Goal: Task Accomplishment & Management: Manage account settings

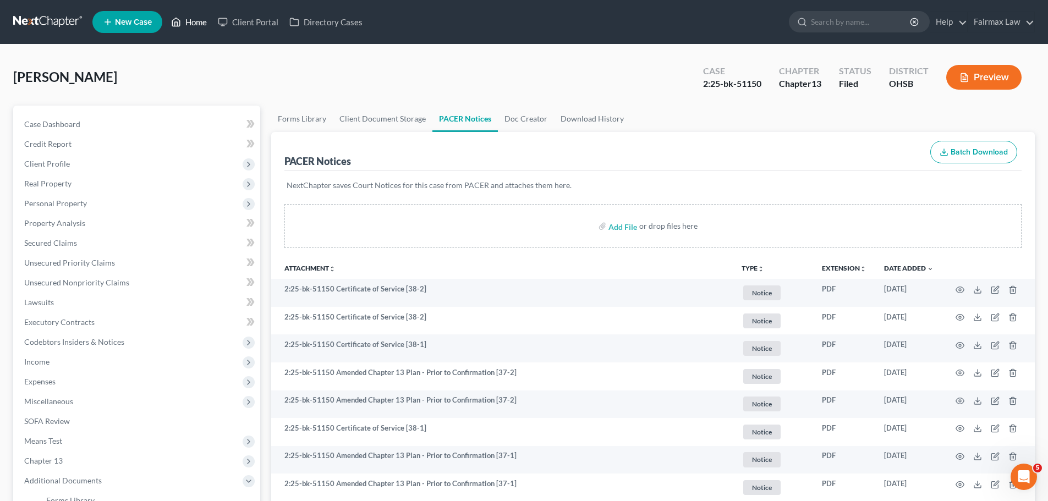
drag, startPoint x: 192, startPoint y: 27, endPoint x: 227, endPoint y: 1, distance: 44.0
click at [192, 27] on link "Home" at bounding box center [189, 22] width 47 height 20
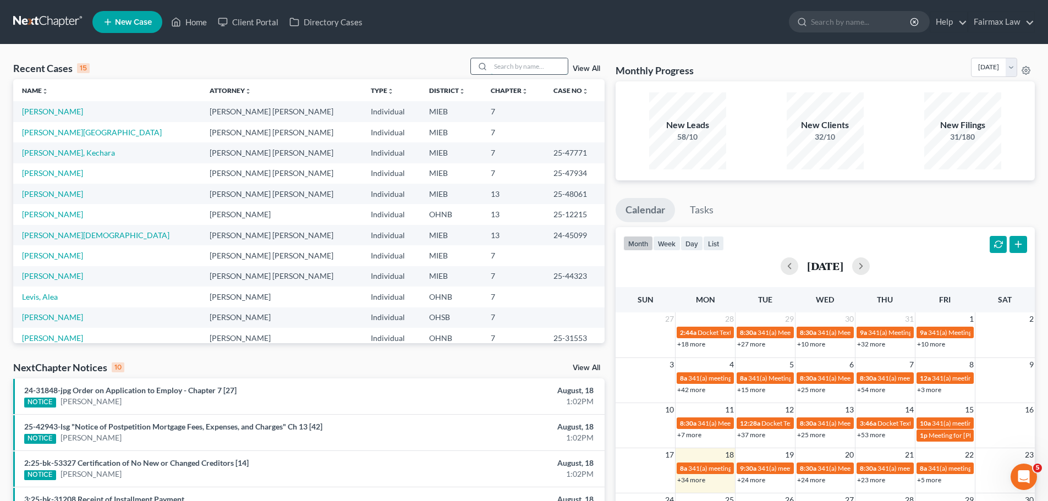
click at [530, 67] on input "search" at bounding box center [529, 66] width 77 height 16
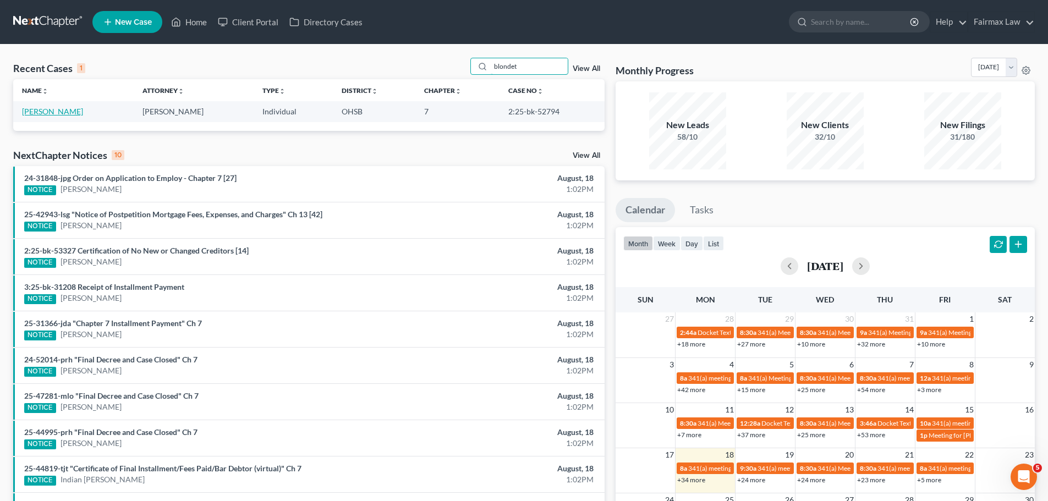
type input "blondet"
click at [69, 115] on link "[PERSON_NAME]" at bounding box center [52, 111] width 61 height 9
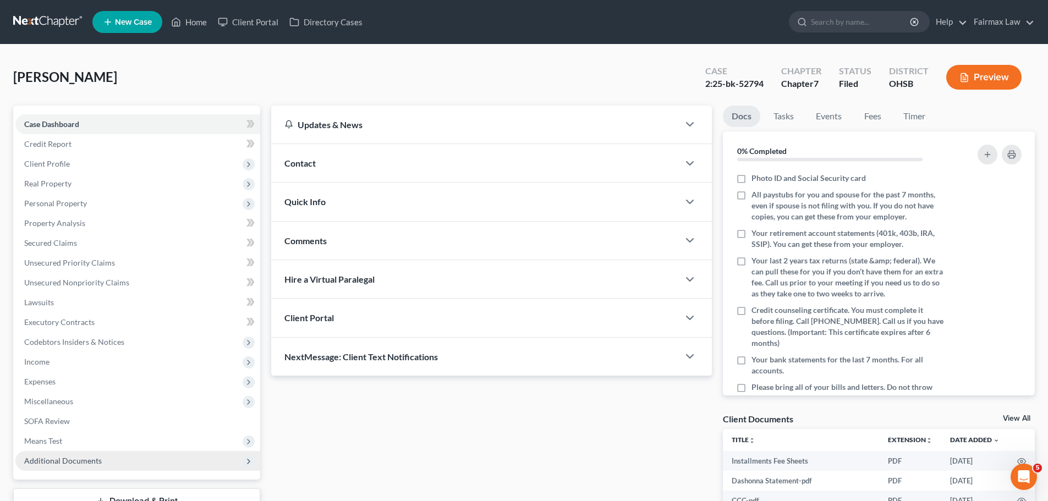
scroll to position [84, 0]
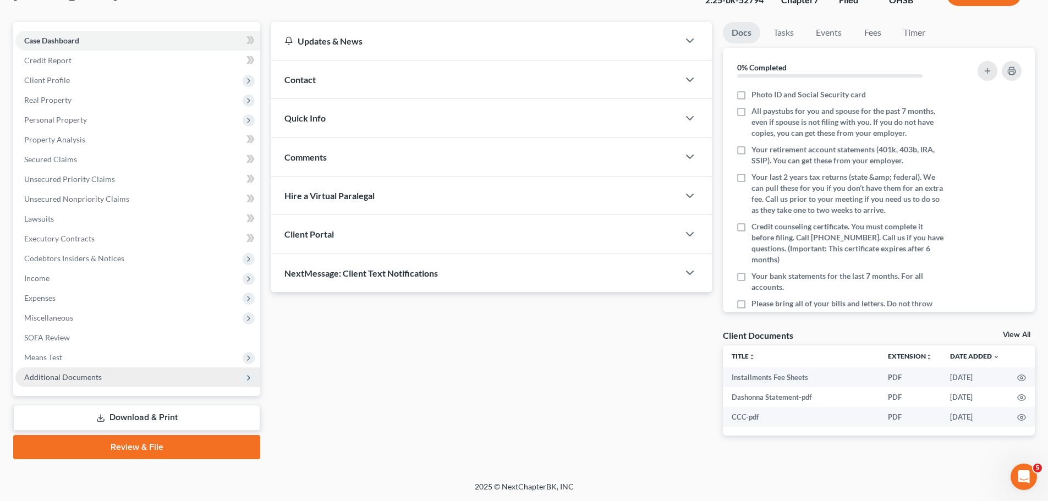
click at [107, 377] on span "Additional Documents" at bounding box center [137, 377] width 245 height 20
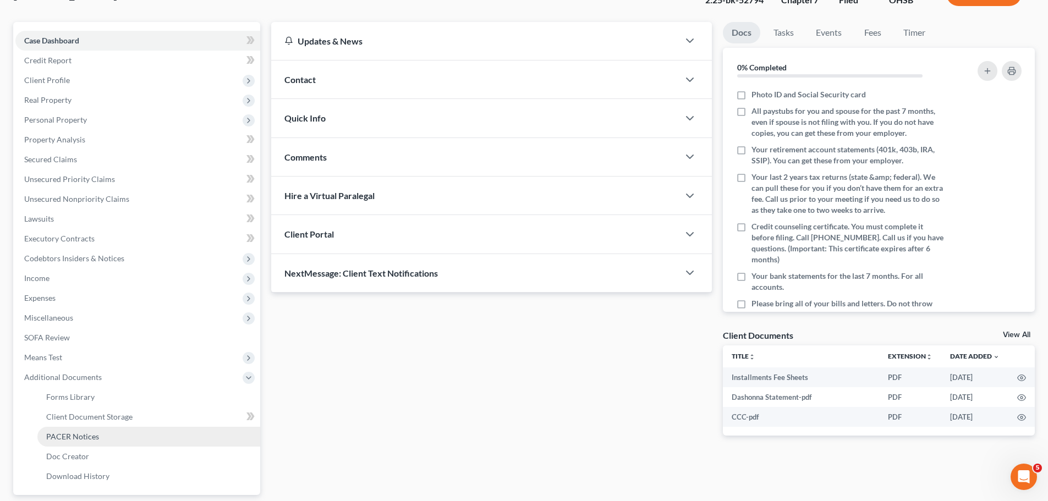
click at [79, 444] on link "PACER Notices" at bounding box center [148, 437] width 223 height 20
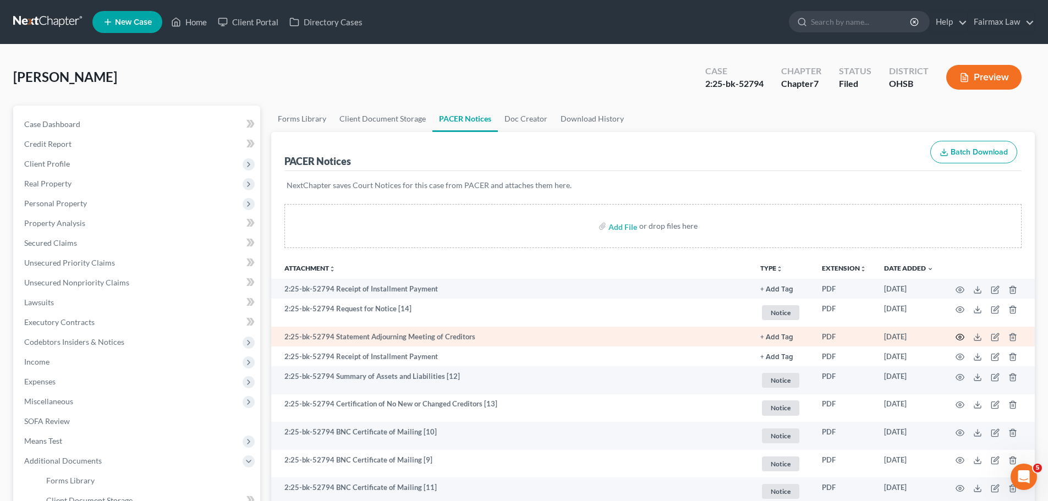
click at [960, 340] on icon "button" at bounding box center [960, 337] width 8 height 6
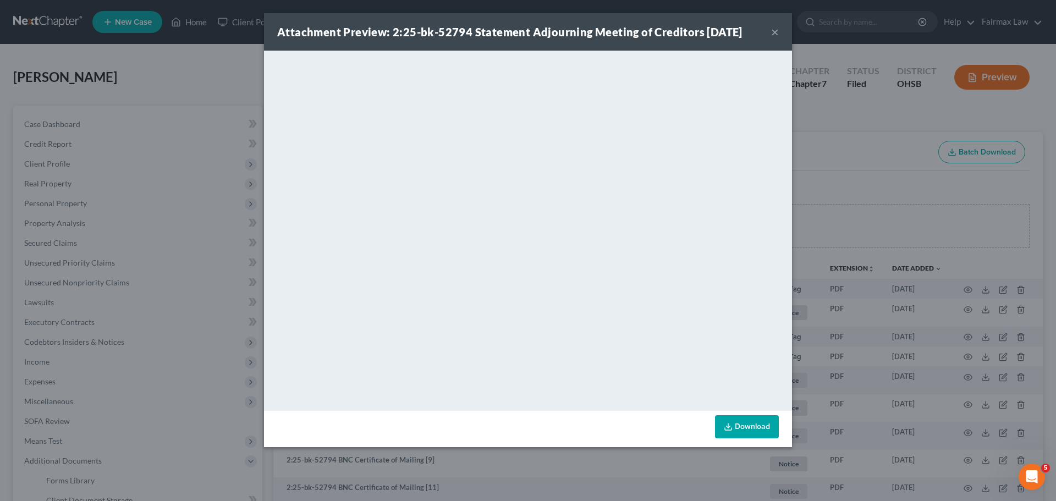
click at [833, 175] on div "Attachment Preview: 2:25-bk-52794 Statement Adjourning Meeting of Creditors [DA…" at bounding box center [528, 250] width 1056 height 501
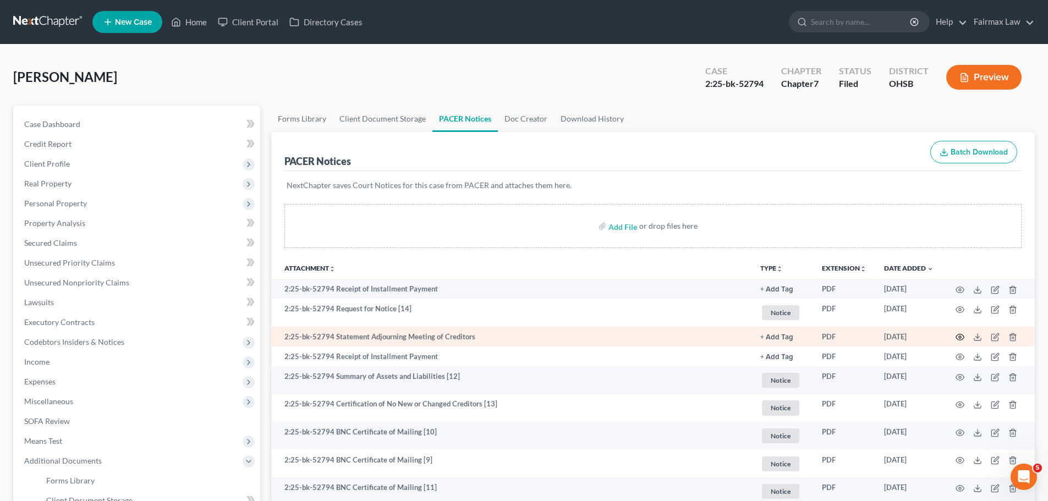
click at [960, 336] on circle "button" at bounding box center [960, 337] width 2 height 2
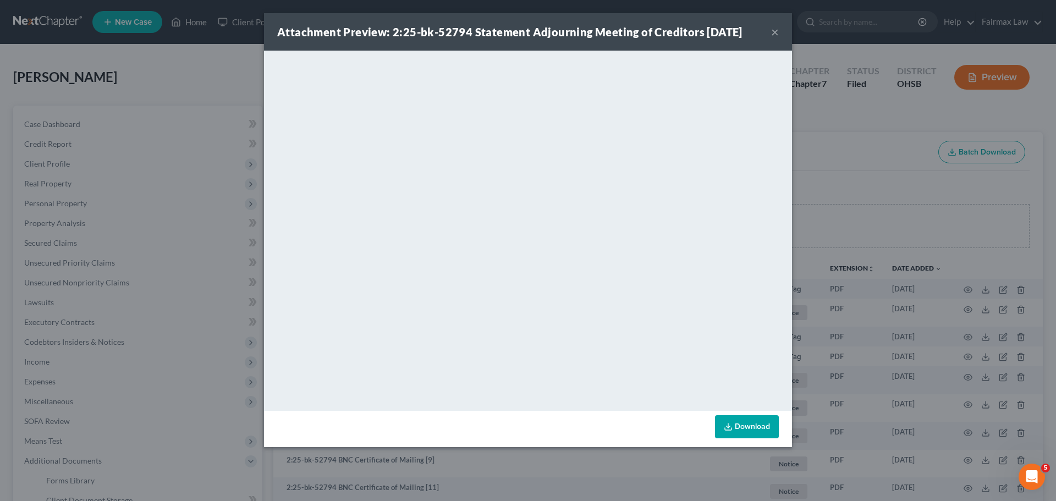
click at [893, 182] on div "Attachment Preview: 2:25-bk-52794 Statement Adjourning Meeting of Creditors [DA…" at bounding box center [528, 250] width 1056 height 501
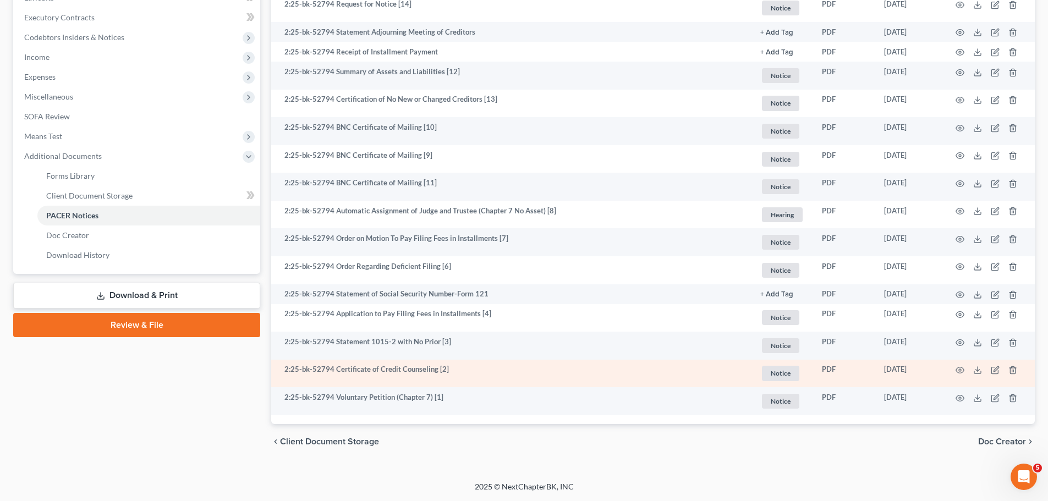
scroll to position [177, 0]
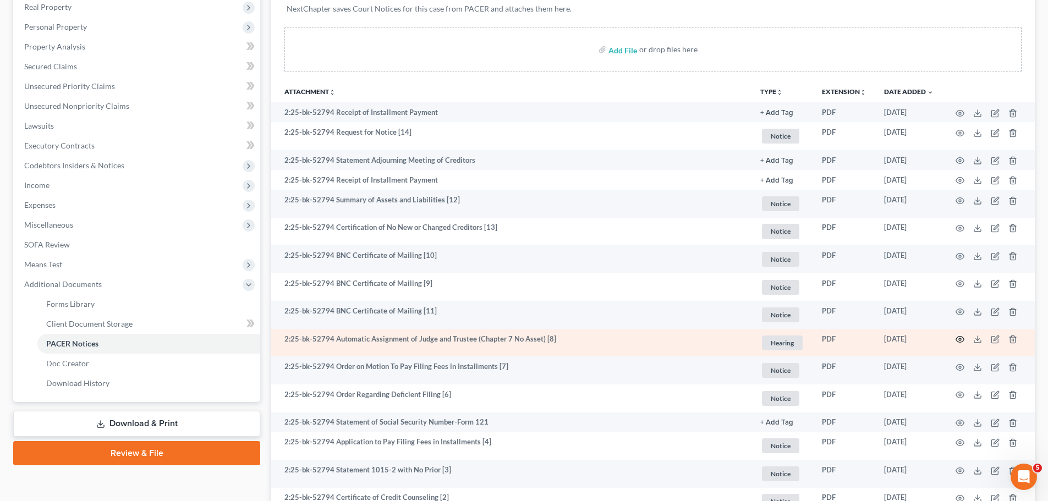
click at [957, 336] on icon "button" at bounding box center [959, 339] width 9 height 9
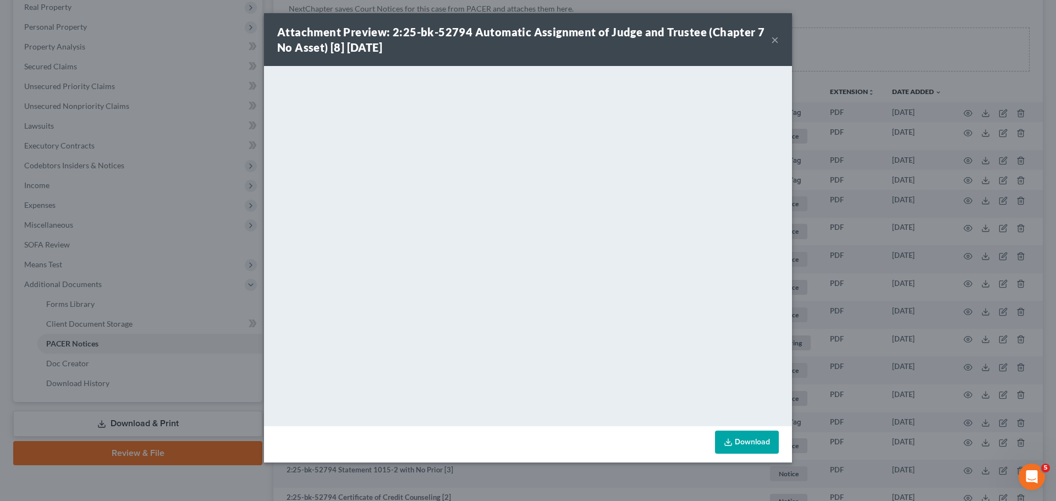
click at [226, 139] on div "Attachment Preview: 2:25-bk-52794 Automatic Assignment of Judge and Trustee (Ch…" at bounding box center [528, 250] width 1056 height 501
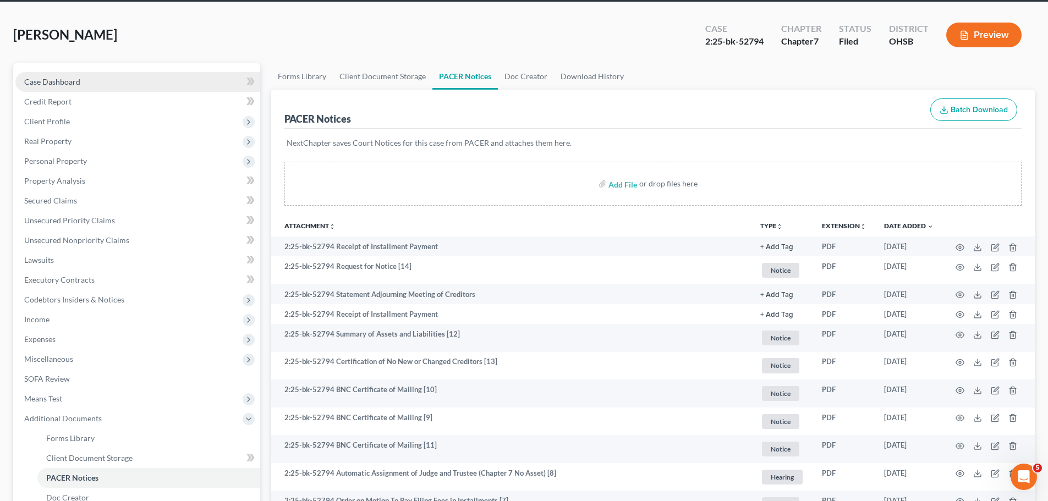
scroll to position [0, 0]
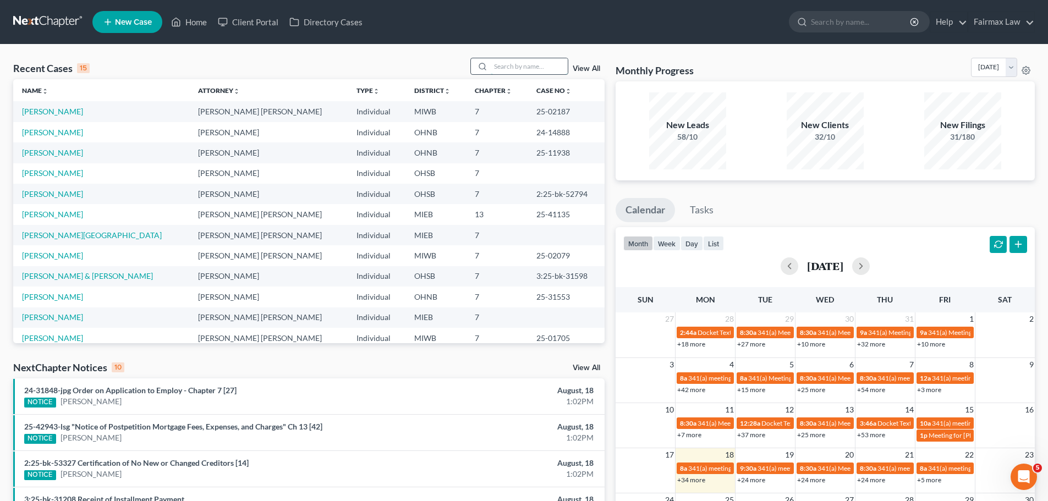
click at [506, 65] on input "search" at bounding box center [529, 66] width 77 height 16
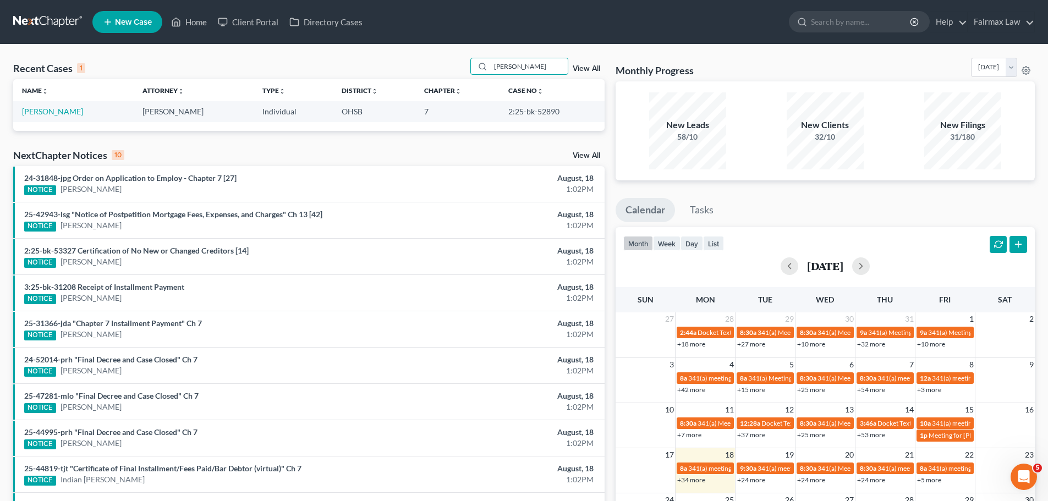
drag, startPoint x: 541, startPoint y: 64, endPoint x: 447, endPoint y: 68, distance: 94.7
click at [447, 68] on div "Recent Cases 1 obannon View All" at bounding box center [308, 68] width 591 height 21
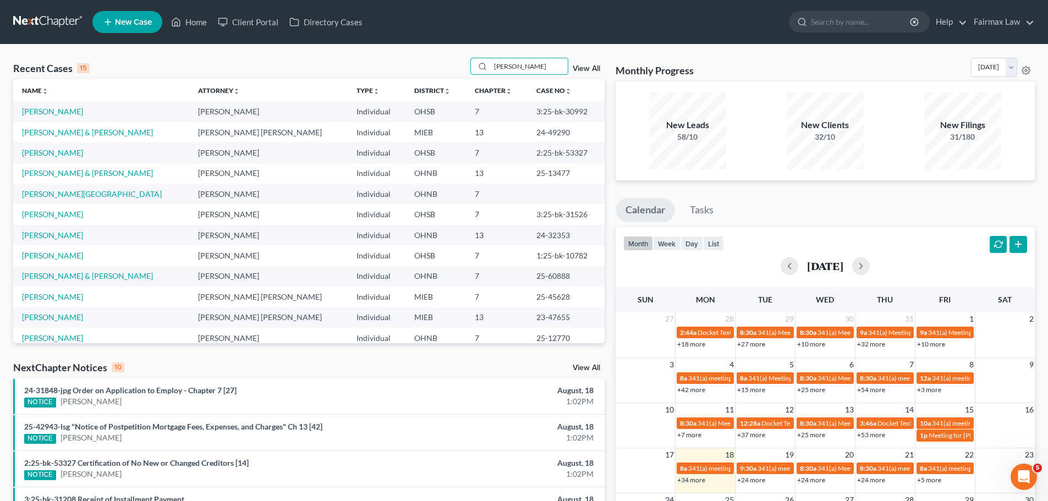
type input "williams"
click at [30, 114] on link "Williams, Ebony" at bounding box center [52, 111] width 61 height 9
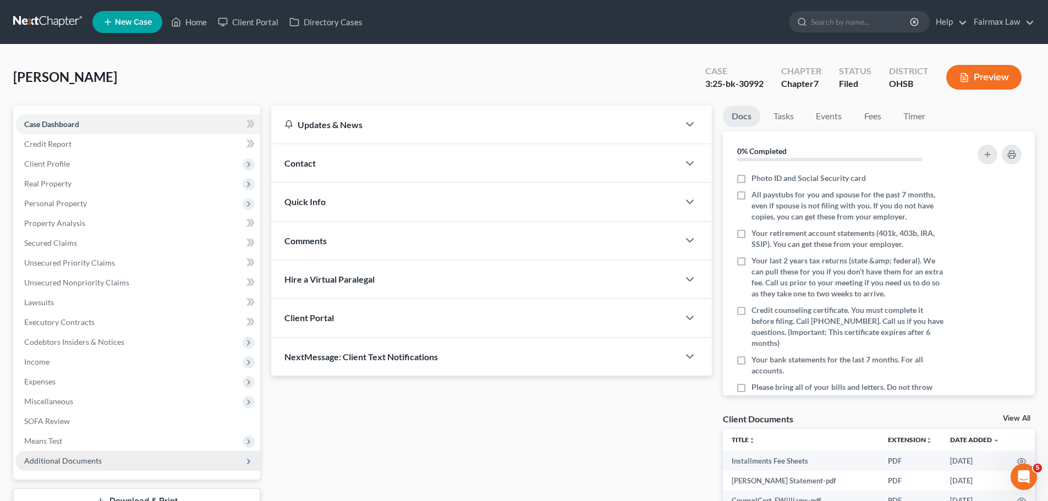
click at [73, 464] on span "Additional Documents" at bounding box center [63, 460] width 78 height 9
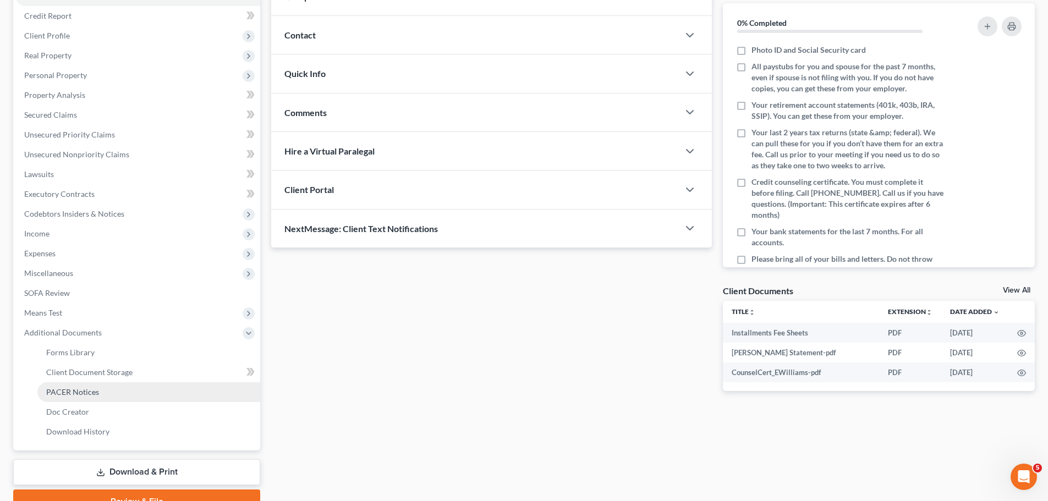
click at [95, 398] on link "PACER Notices" at bounding box center [148, 392] width 223 height 20
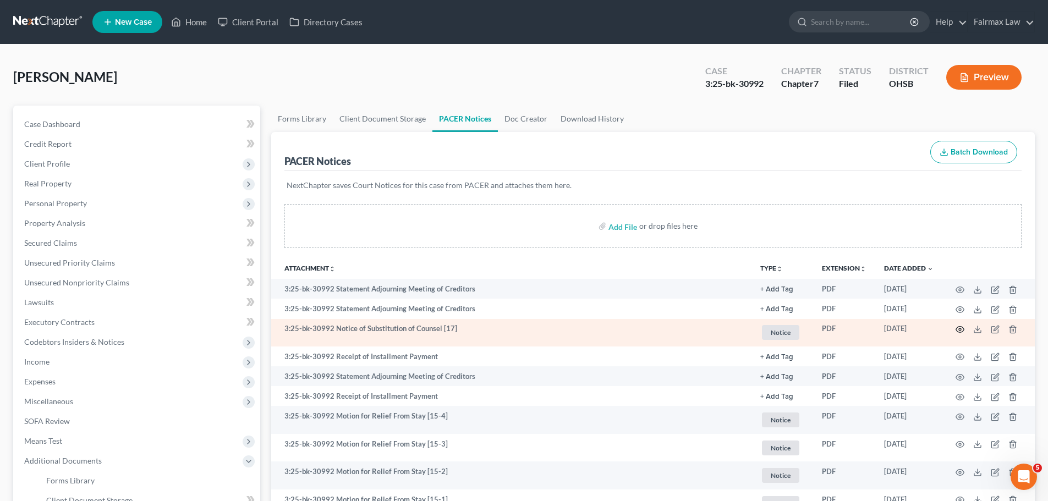
click at [960, 330] on circle "button" at bounding box center [960, 329] width 2 height 2
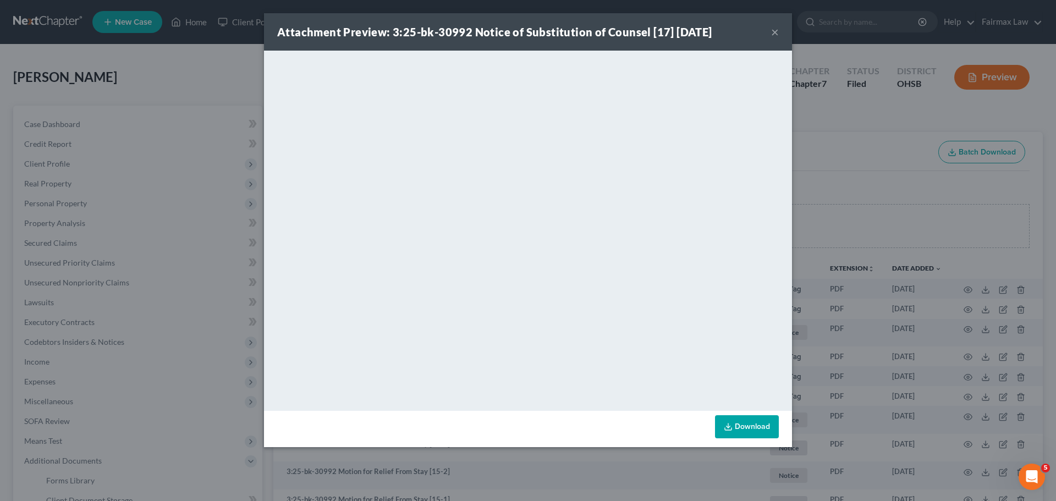
click at [869, 221] on div "Attachment Preview: 3:25-bk-30992 Notice of Substitution of Counsel [17] 07/16/…" at bounding box center [528, 250] width 1056 height 501
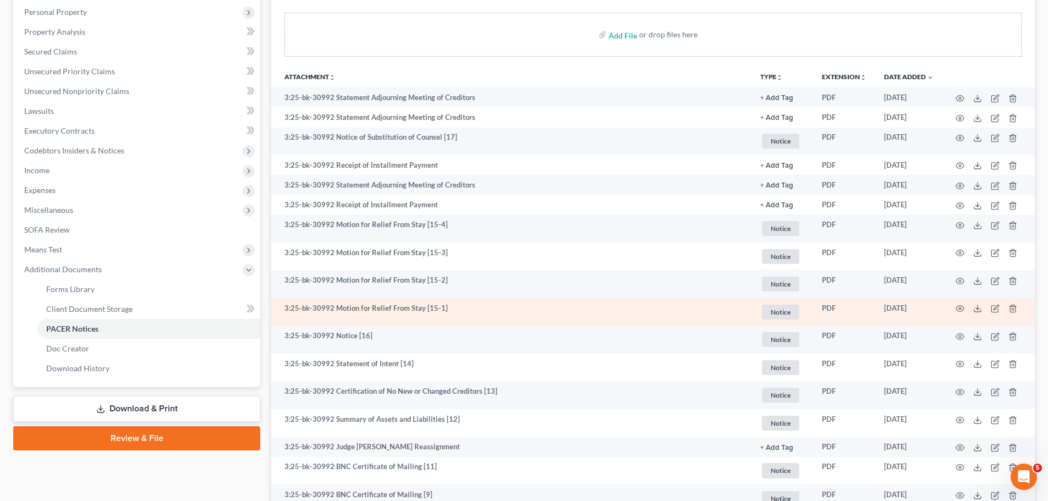
scroll to position [128, 0]
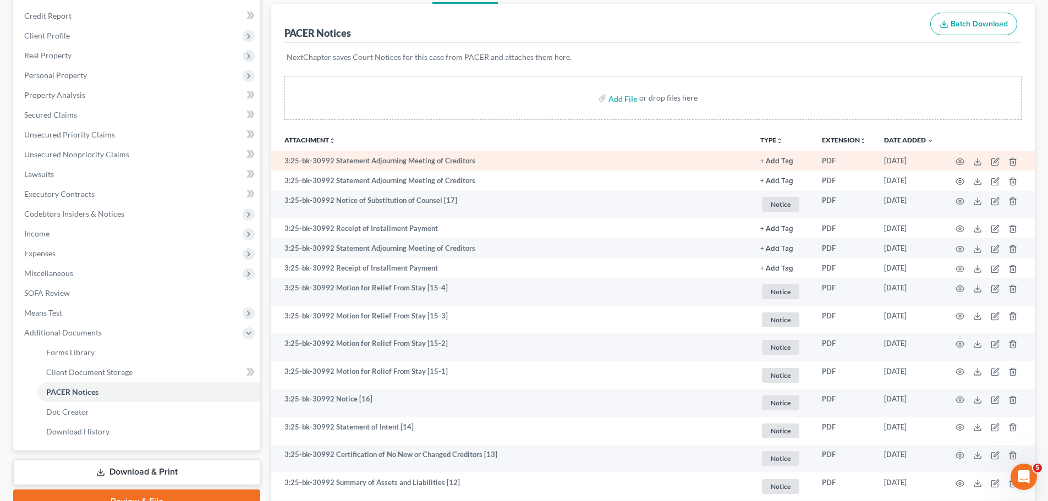
click at [958, 156] on td at bounding box center [988, 161] width 92 height 20
click at [960, 166] on td at bounding box center [988, 161] width 92 height 20
click at [958, 161] on icon "button" at bounding box center [959, 161] width 9 height 9
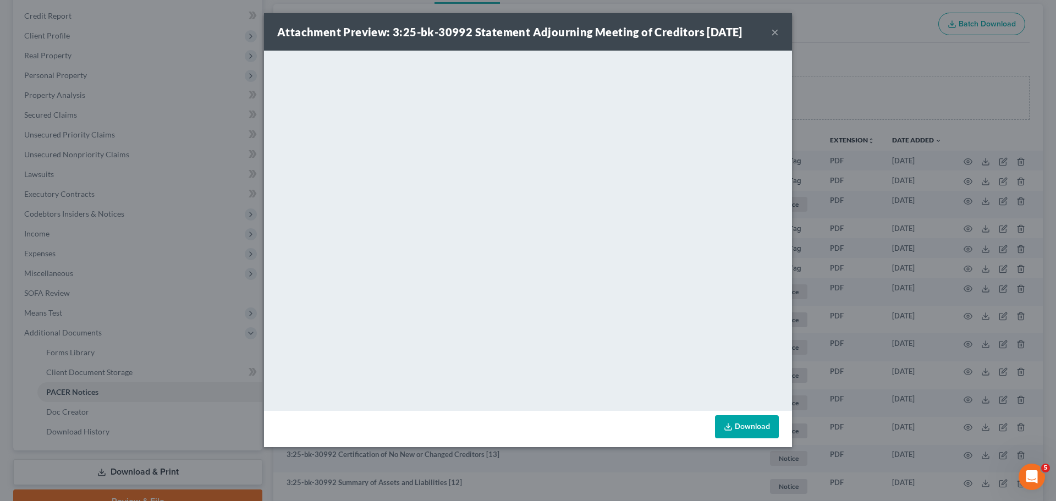
drag, startPoint x: 892, startPoint y: 215, endPoint x: 828, endPoint y: 54, distance: 172.8
click at [892, 215] on div "Attachment Preview: 3:25-bk-30992 Statement Adjourning Meeting of Creditors 08/…" at bounding box center [528, 250] width 1056 height 501
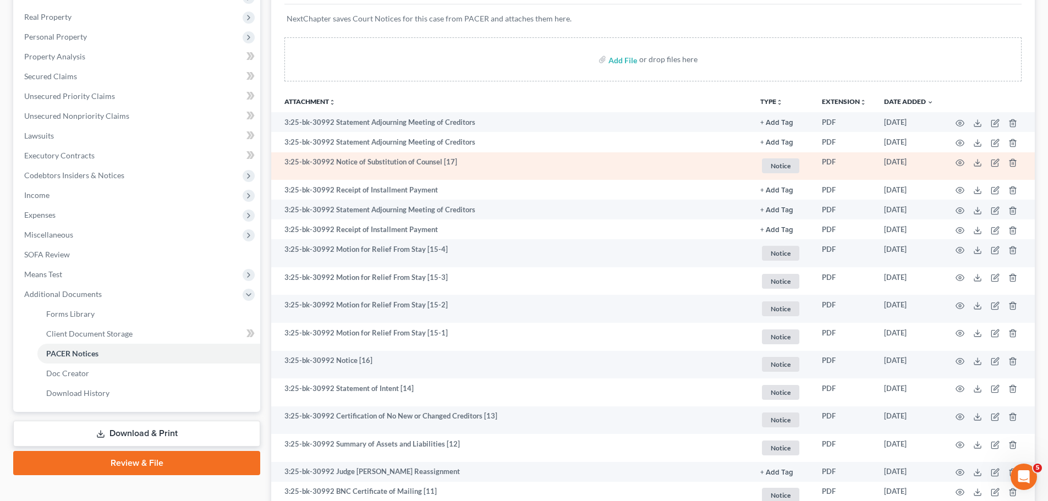
scroll to position [0, 0]
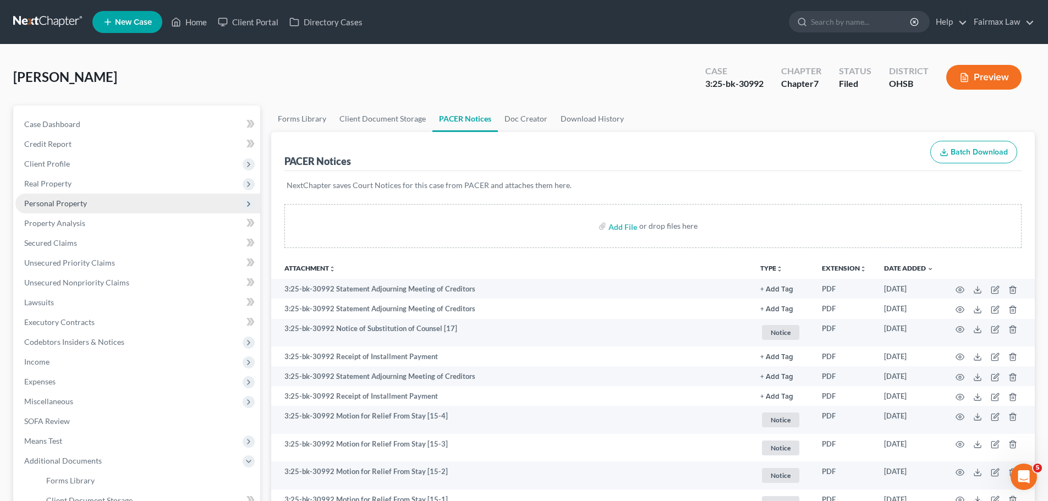
click at [77, 207] on span "Personal Property" at bounding box center [55, 203] width 63 height 9
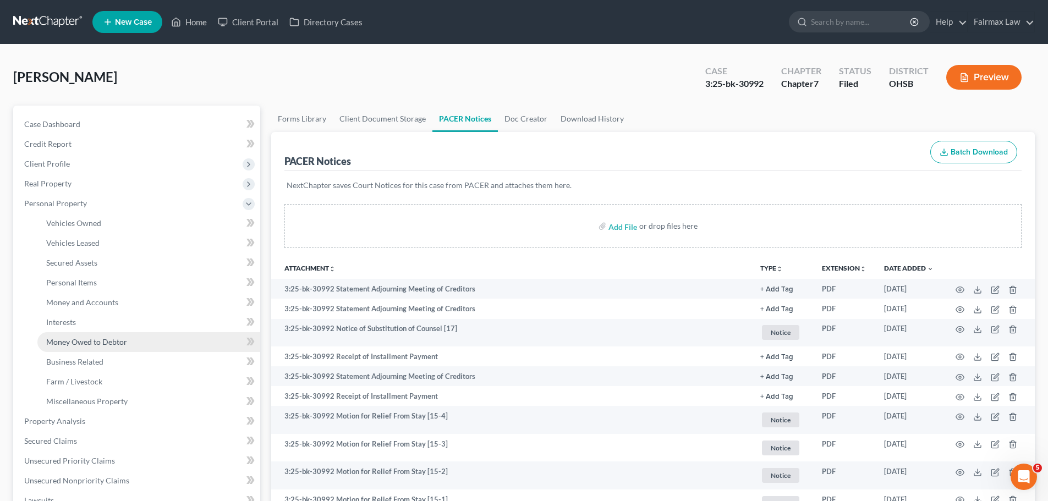
click at [107, 335] on link "Money Owed to Debtor" at bounding box center [148, 342] width 223 height 20
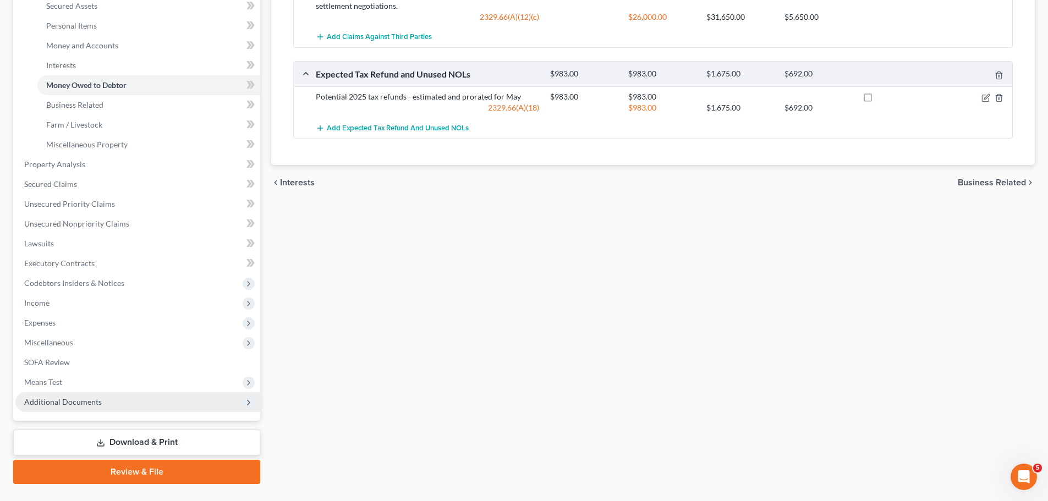
click at [107, 403] on span "Additional Documents" at bounding box center [137, 402] width 245 height 20
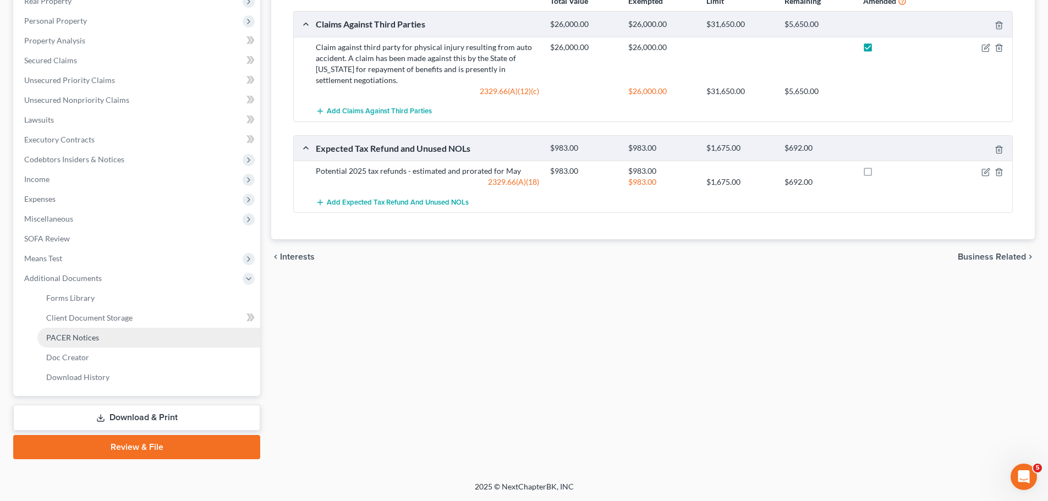
click at [92, 337] on span "PACER Notices" at bounding box center [72, 337] width 53 height 9
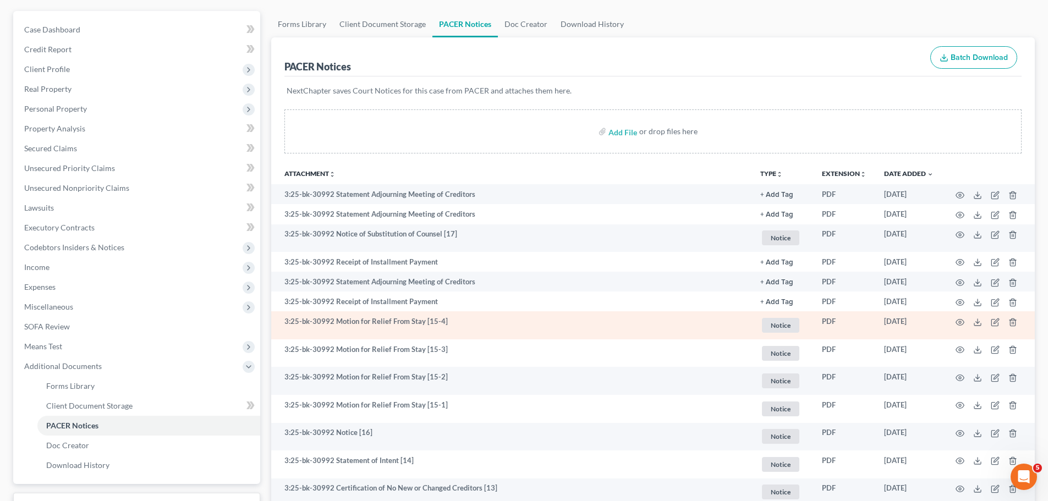
scroll to position [128, 0]
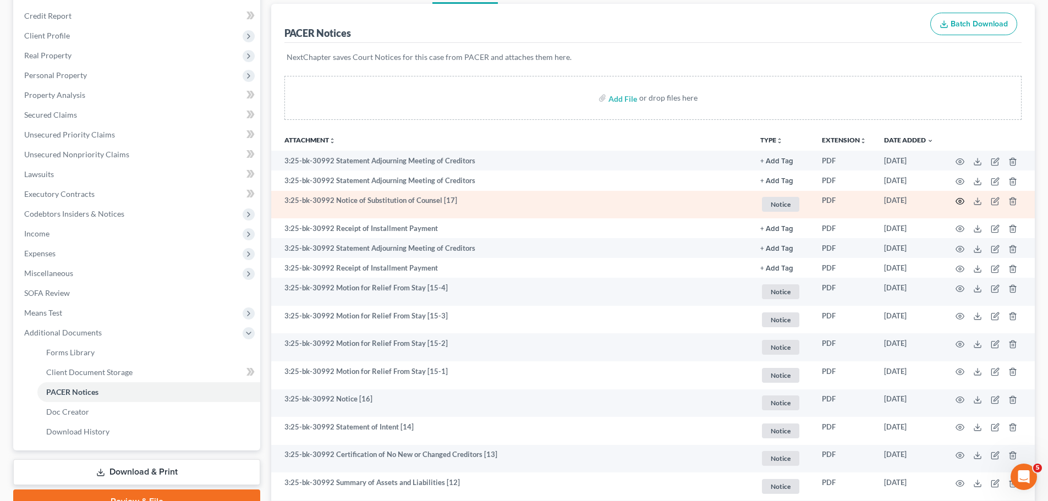
click at [963, 199] on icon "button" at bounding box center [959, 201] width 9 height 9
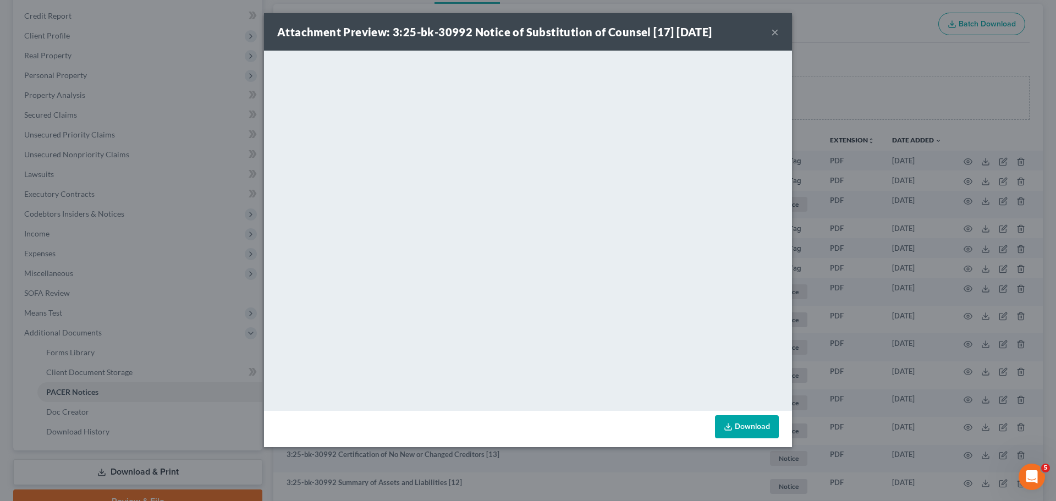
click at [865, 305] on div "Attachment Preview: 3:25-bk-30992 Notice of Substitution of Counsel [17] 07/16/…" at bounding box center [528, 250] width 1056 height 501
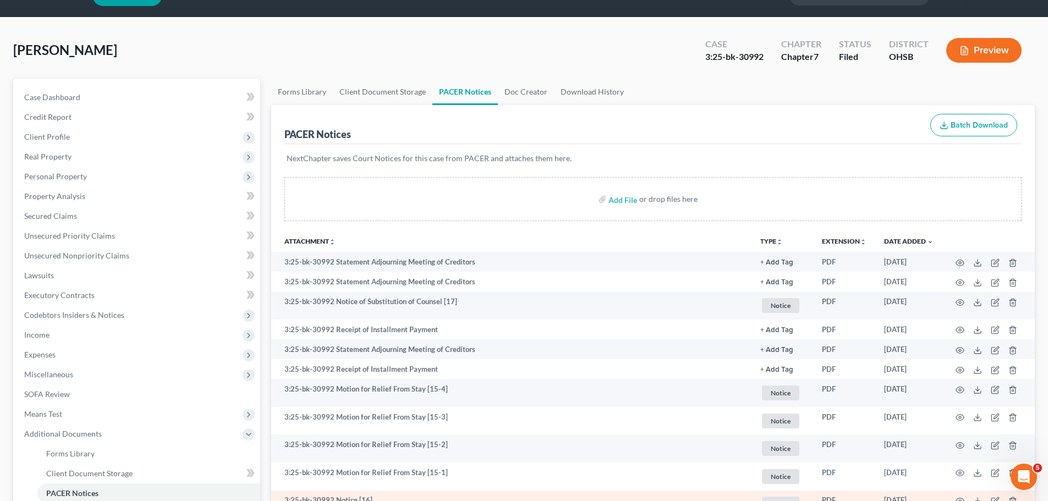
scroll to position [0, 0]
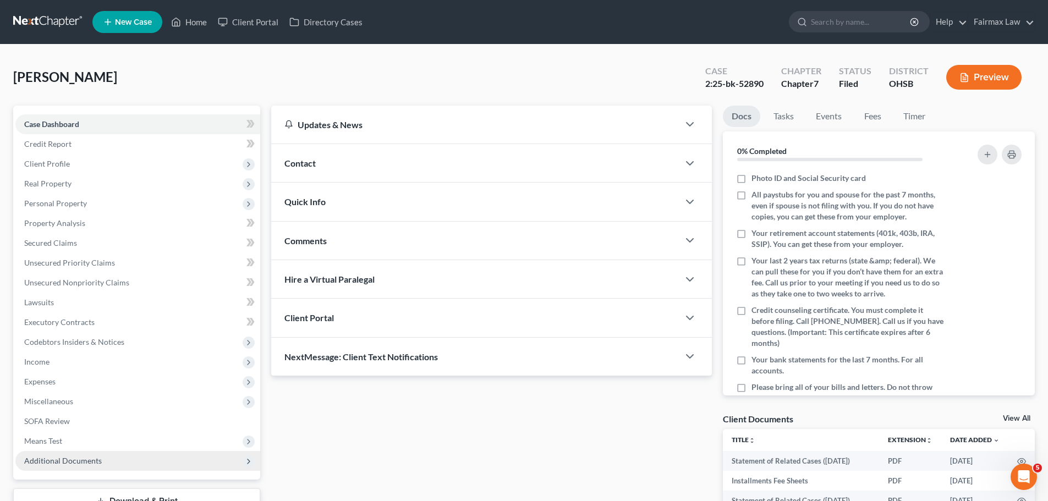
click at [132, 459] on span "Additional Documents" at bounding box center [137, 461] width 245 height 20
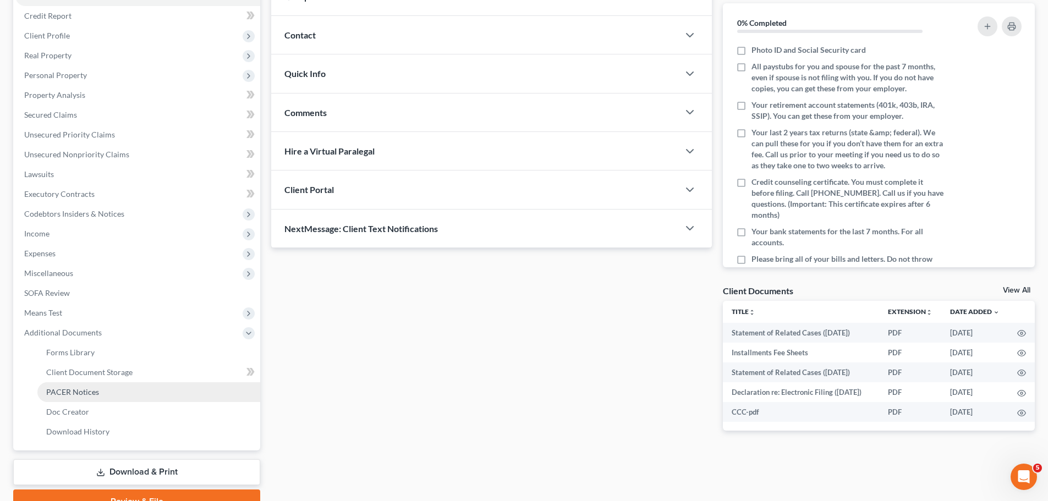
click at [100, 392] on link "PACER Notices" at bounding box center [148, 392] width 223 height 20
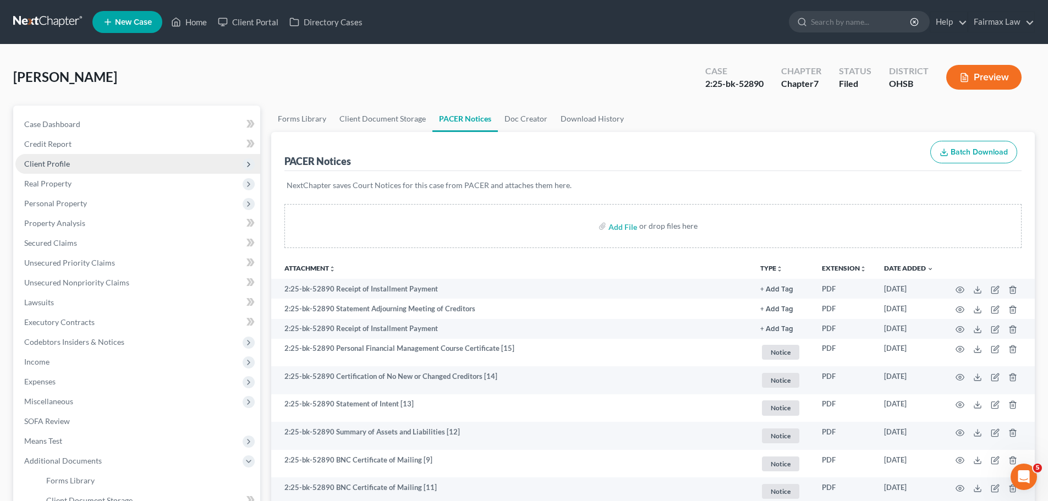
click at [85, 159] on span "Client Profile" at bounding box center [137, 164] width 245 height 20
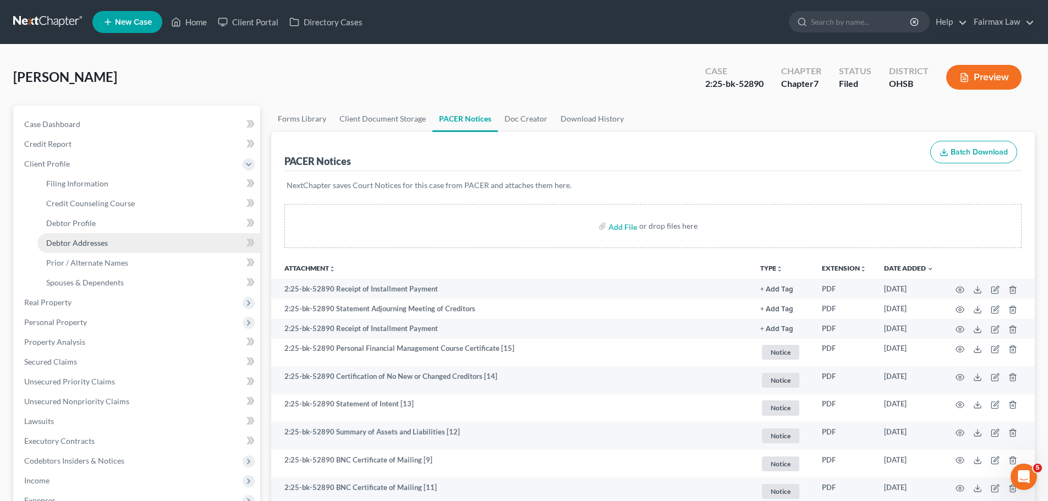
click at [88, 238] on span "Debtor Addresses" at bounding box center [77, 242] width 62 height 9
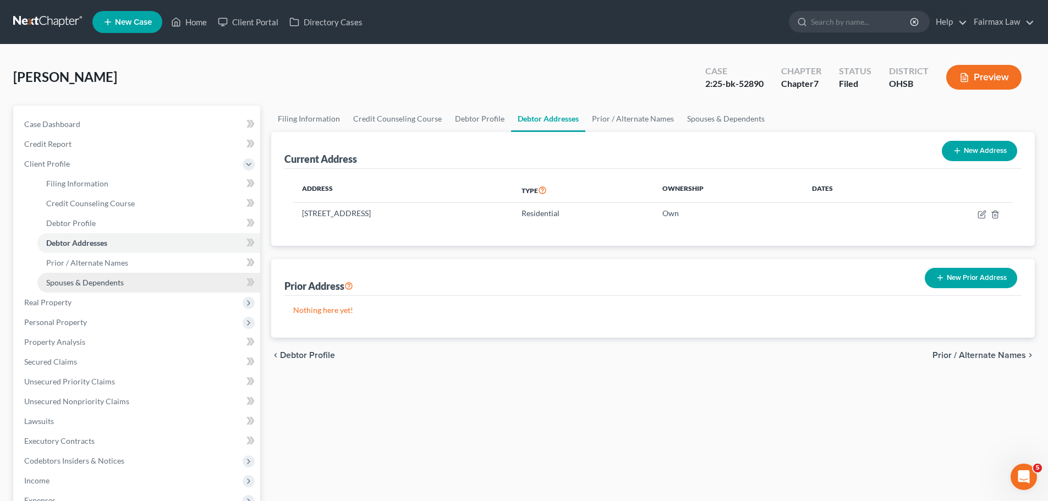
click at [64, 289] on link "Spouses & Dependents" at bounding box center [148, 283] width 223 height 20
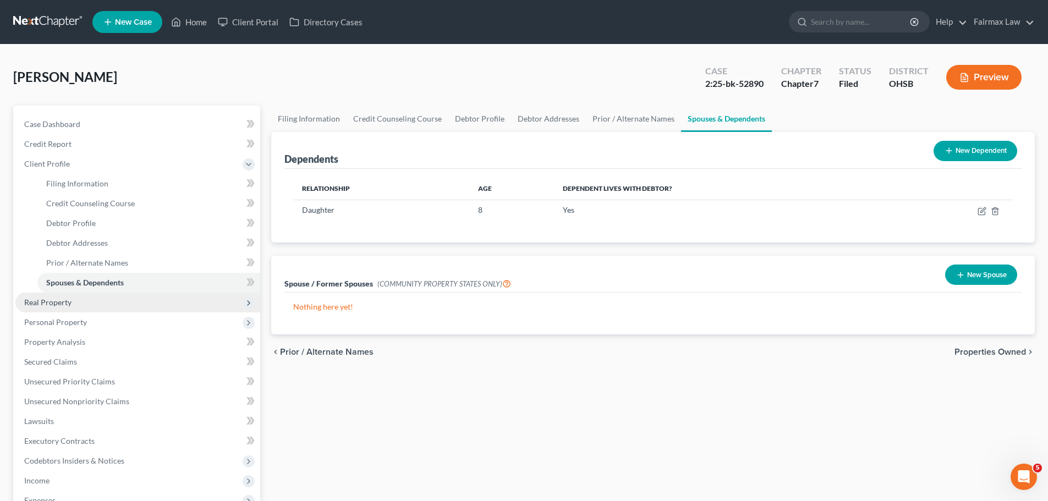
click at [61, 299] on span "Real Property" at bounding box center [47, 302] width 47 height 9
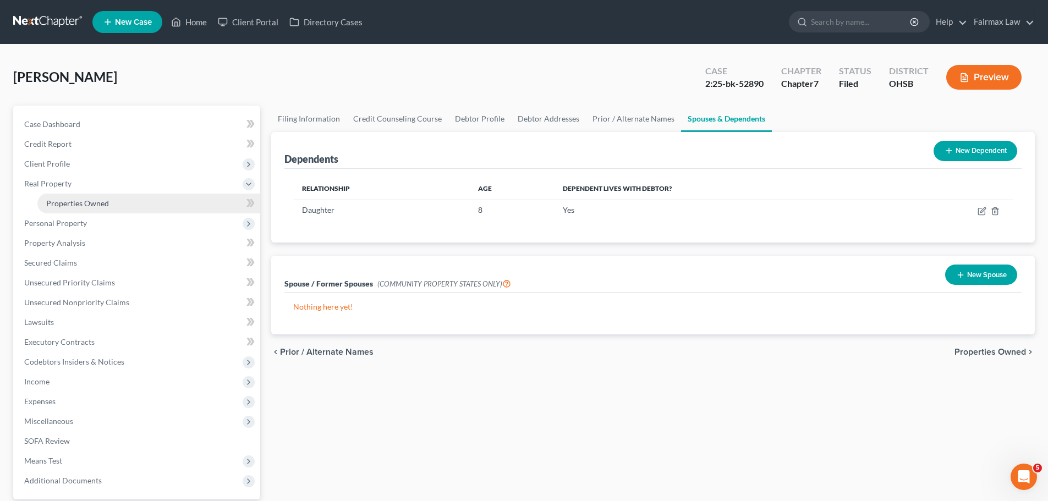
click at [98, 206] on span "Properties Owned" at bounding box center [77, 203] width 63 height 9
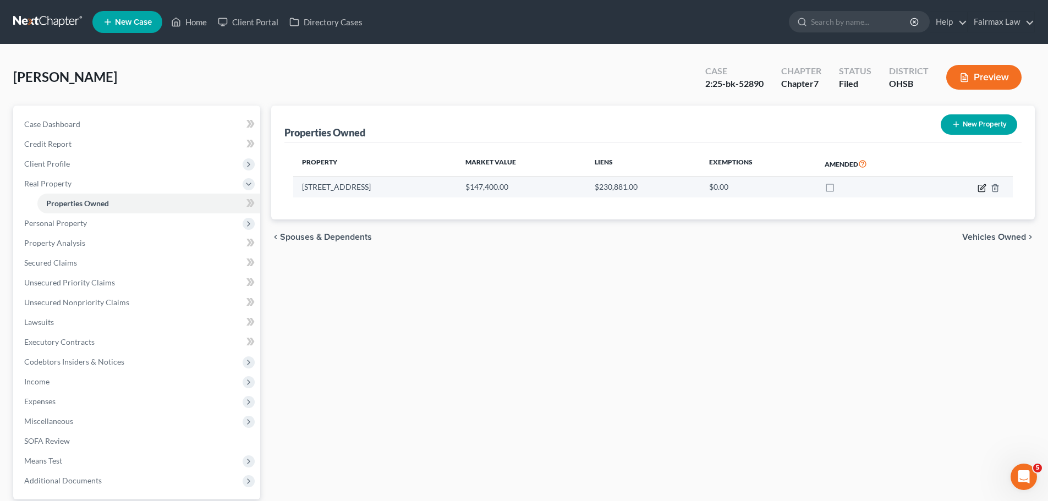
click at [984, 186] on icon "button" at bounding box center [981, 188] width 9 height 9
select select "36"
select select "0"
select select "7"
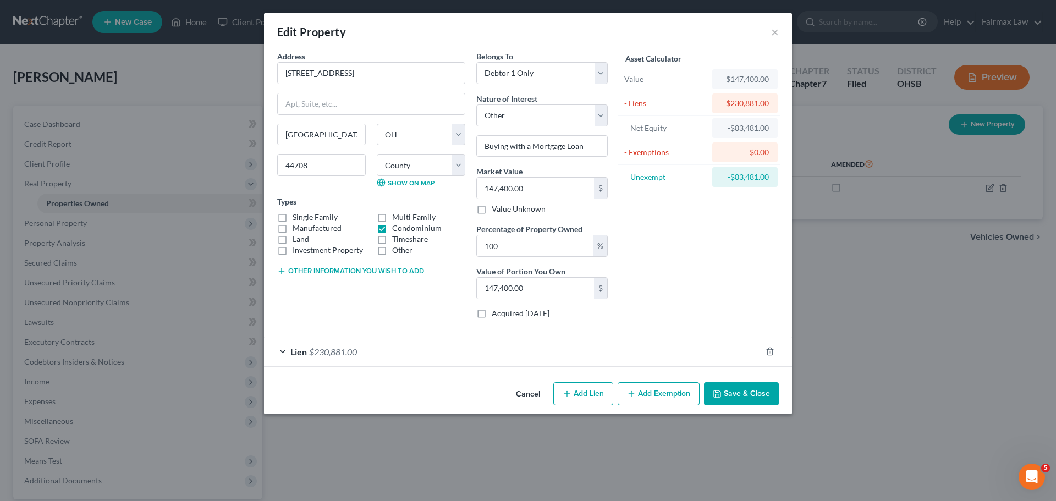
click at [537, 398] on button "Cancel" at bounding box center [528, 394] width 42 height 22
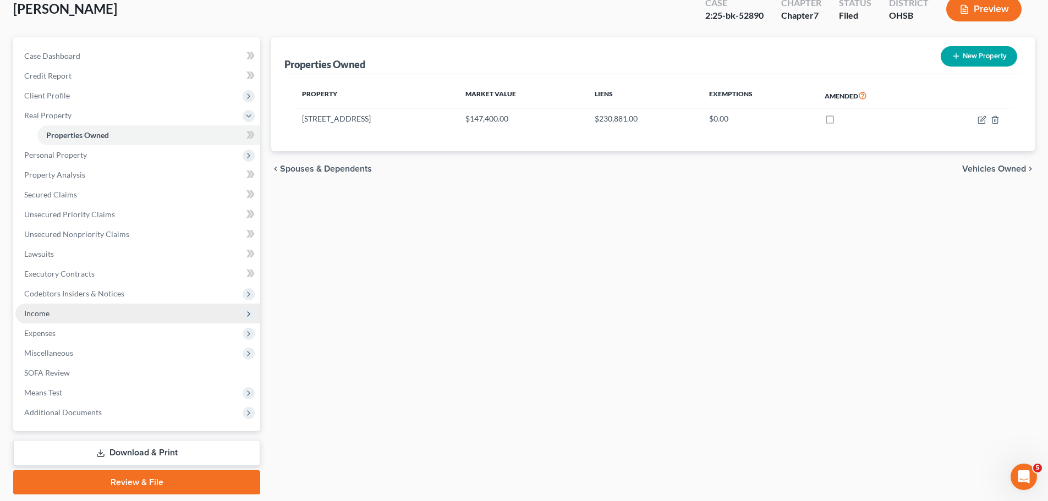
scroll to position [103, 0]
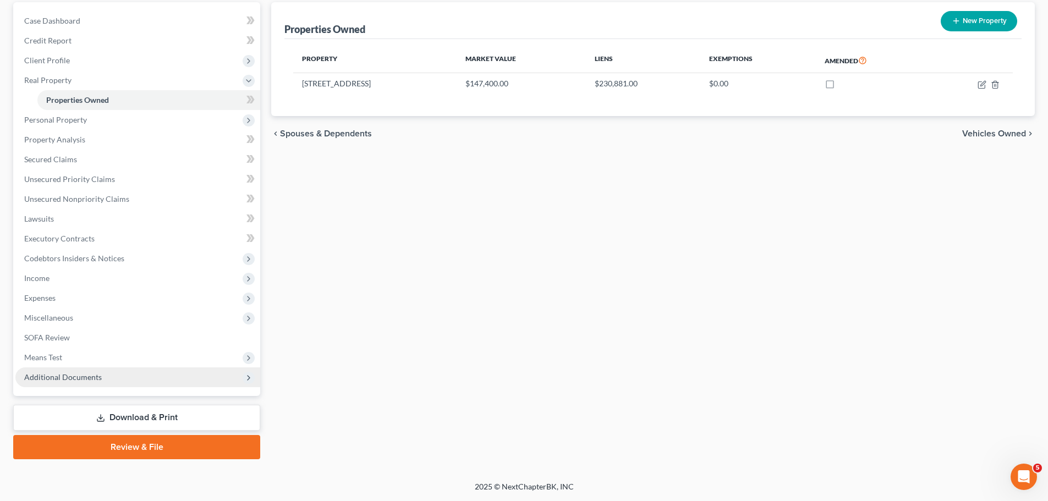
click at [116, 375] on span "Additional Documents" at bounding box center [137, 377] width 245 height 20
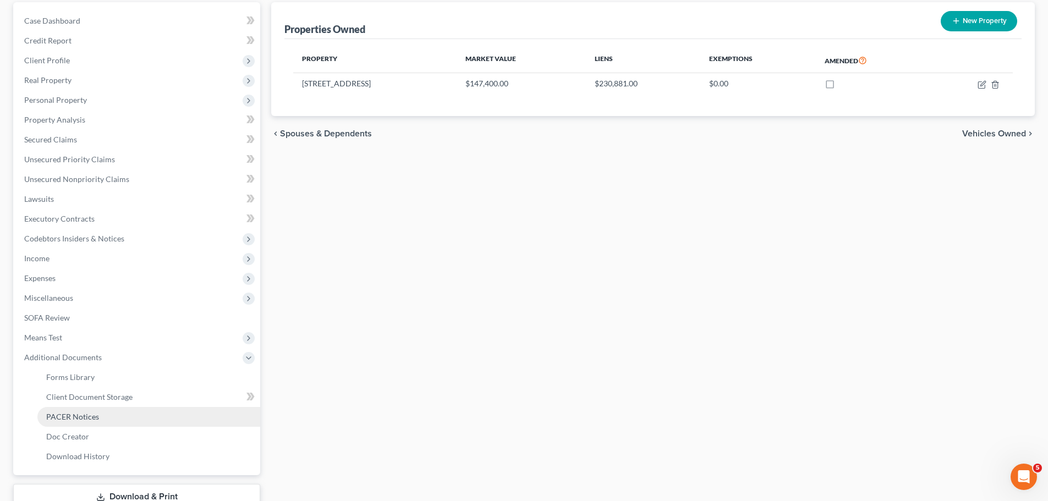
click at [87, 423] on link "PACER Notices" at bounding box center [148, 417] width 223 height 20
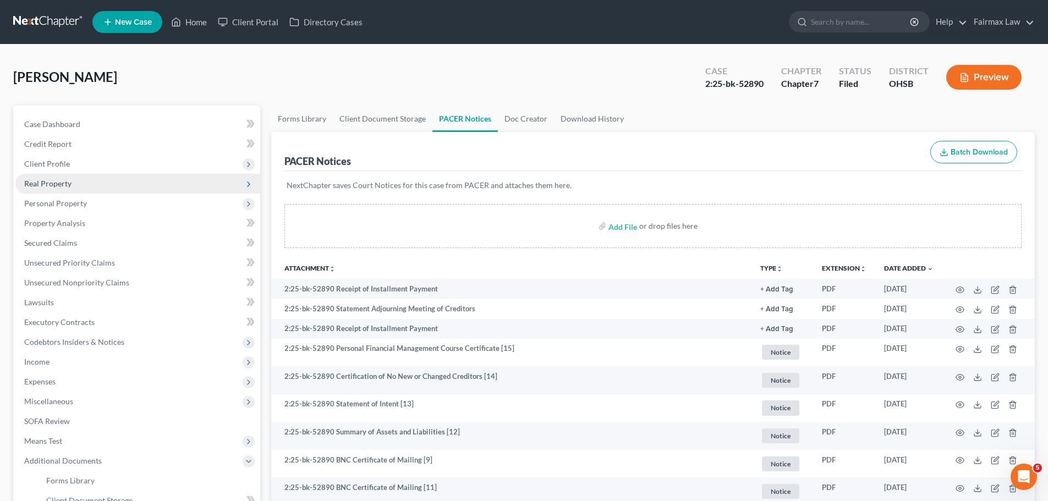
click at [111, 192] on span "Real Property" at bounding box center [137, 184] width 245 height 20
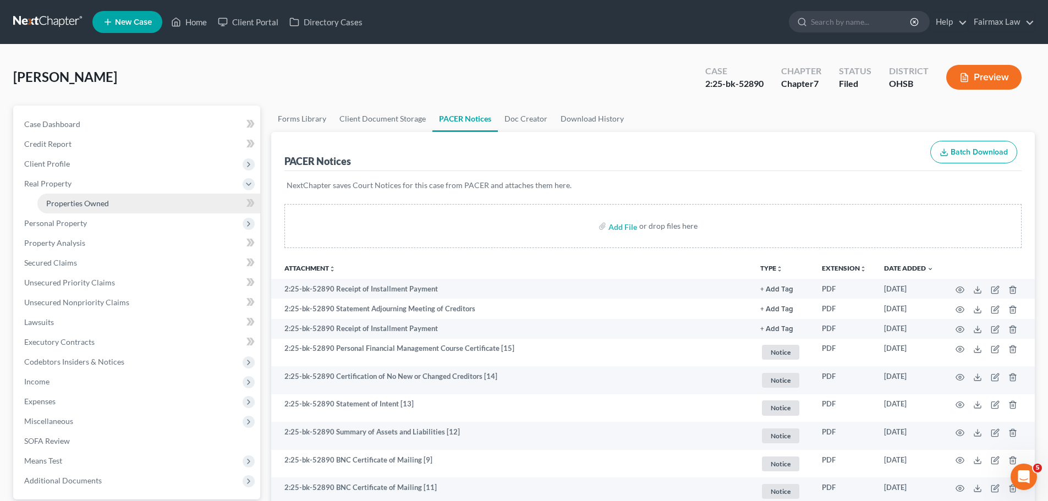
click at [87, 208] on link "Properties Owned" at bounding box center [148, 204] width 223 height 20
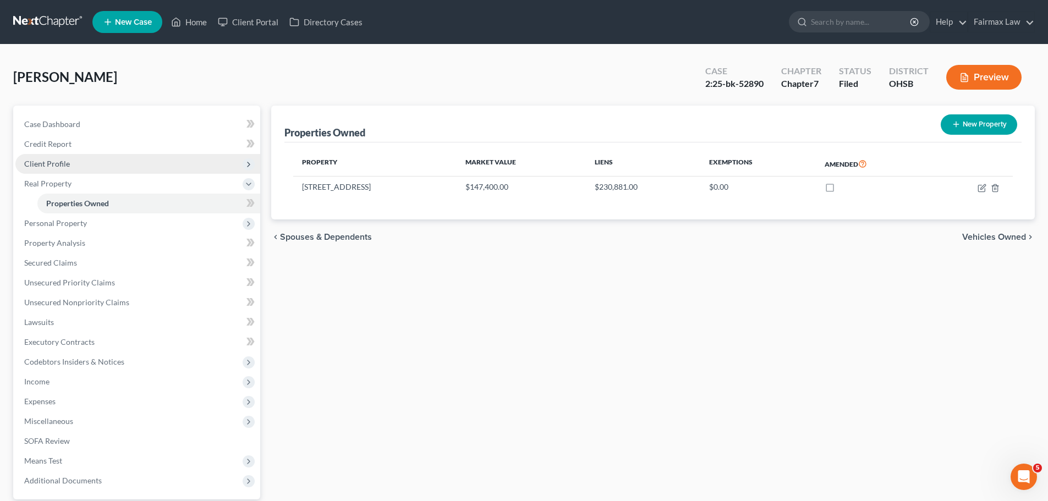
click at [149, 160] on span "Client Profile" at bounding box center [137, 164] width 245 height 20
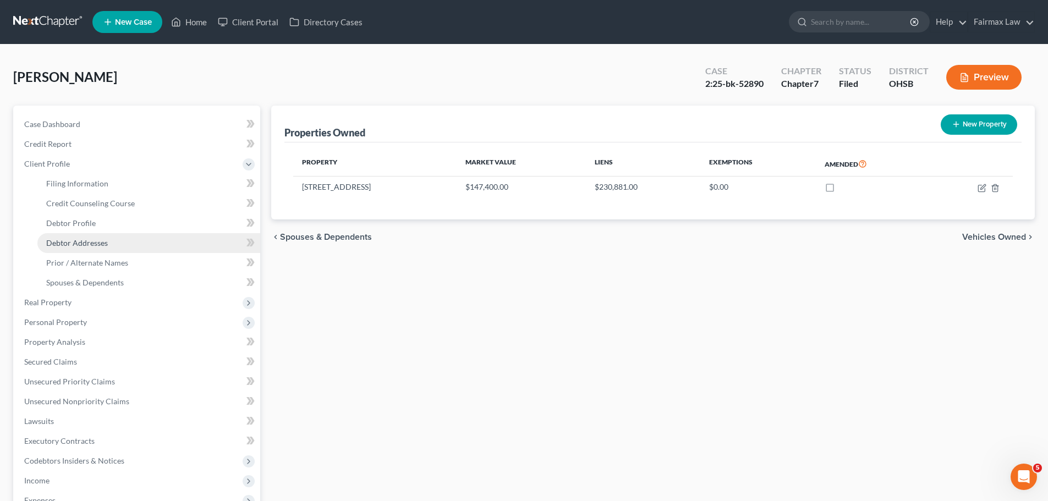
click at [94, 247] on span "Debtor Addresses" at bounding box center [77, 242] width 62 height 9
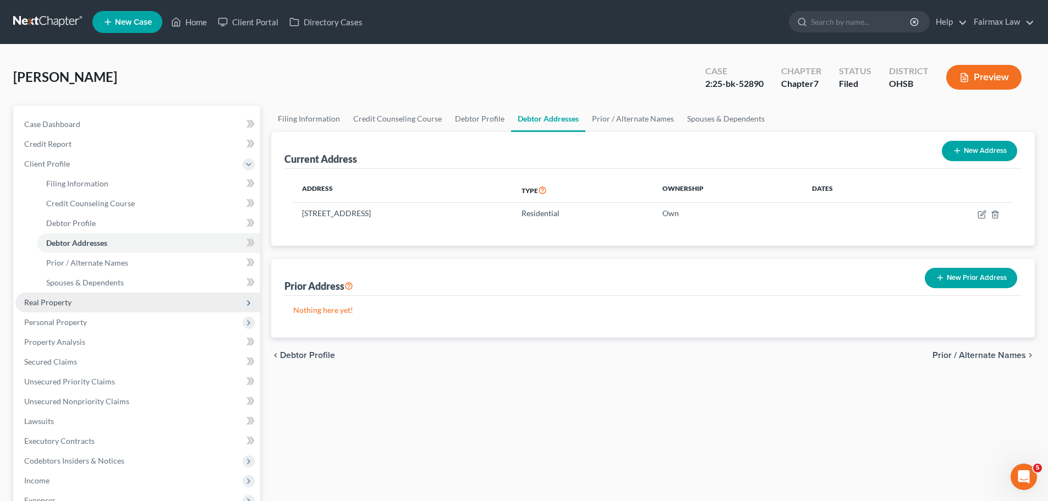
click at [78, 299] on span "Real Property" at bounding box center [137, 303] width 245 height 20
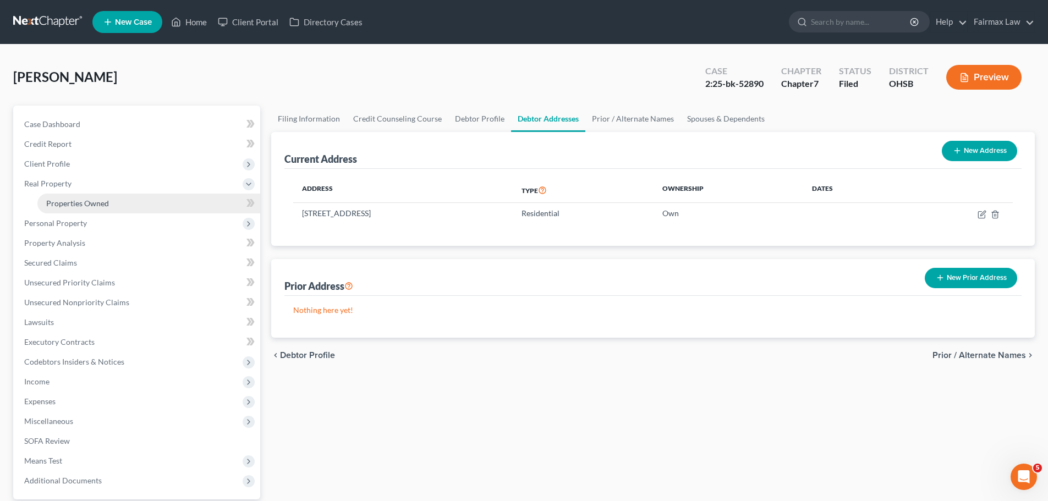
click at [86, 197] on link "Properties Owned" at bounding box center [148, 204] width 223 height 20
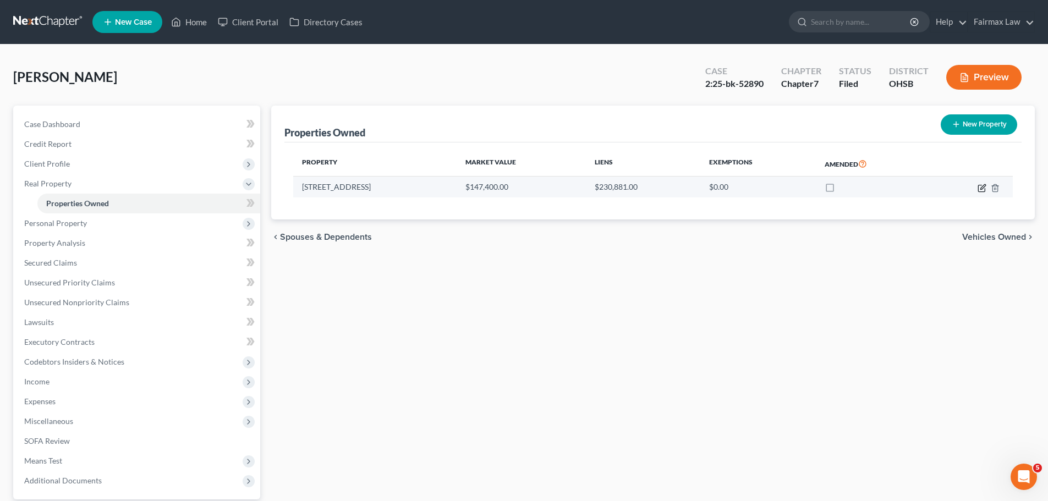
click at [983, 189] on icon "button" at bounding box center [981, 188] width 9 height 9
select select "36"
select select "75"
select select "0"
select select "7"
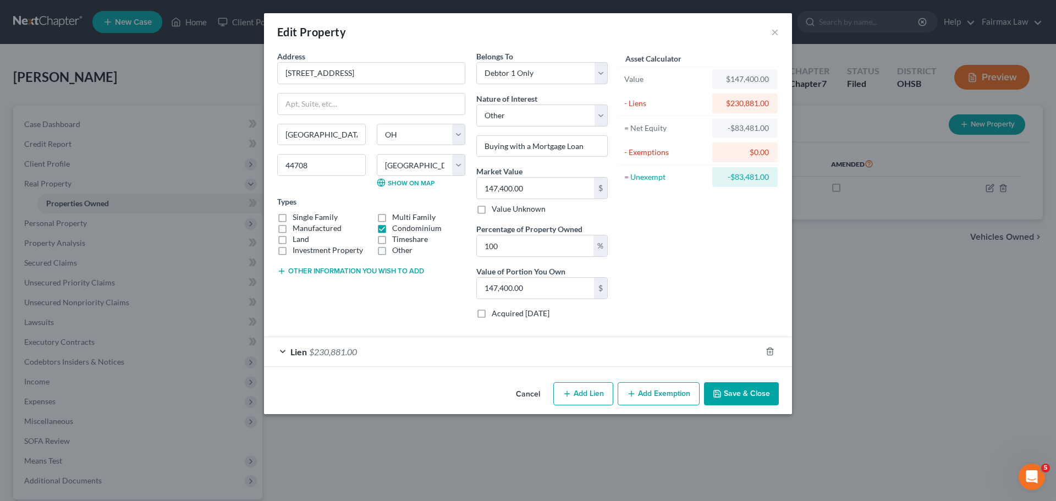
click at [524, 400] on button "Cancel" at bounding box center [528, 394] width 42 height 22
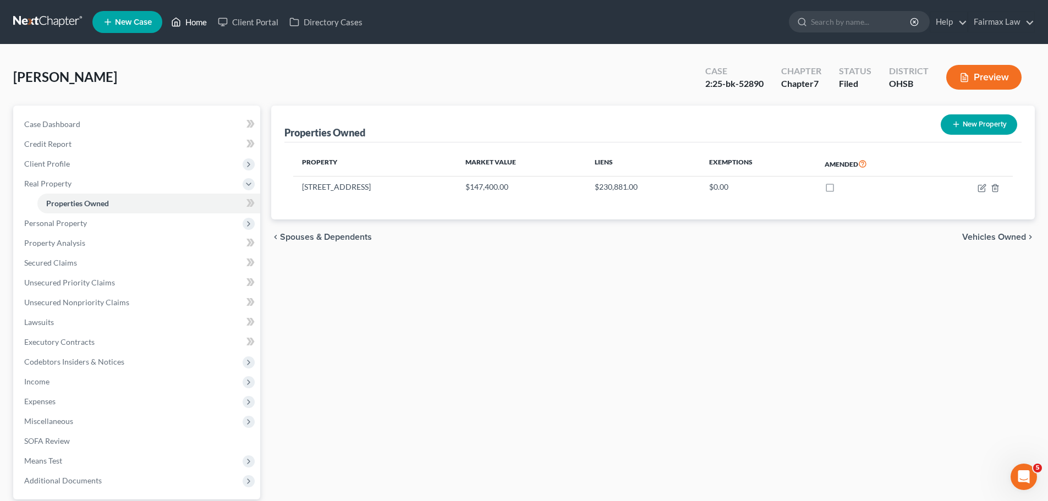
drag, startPoint x: 189, startPoint y: 24, endPoint x: 220, endPoint y: 4, distance: 36.6
click at [189, 24] on link "Home" at bounding box center [189, 22] width 47 height 20
